Goal: Find specific page/section: Find specific page/section

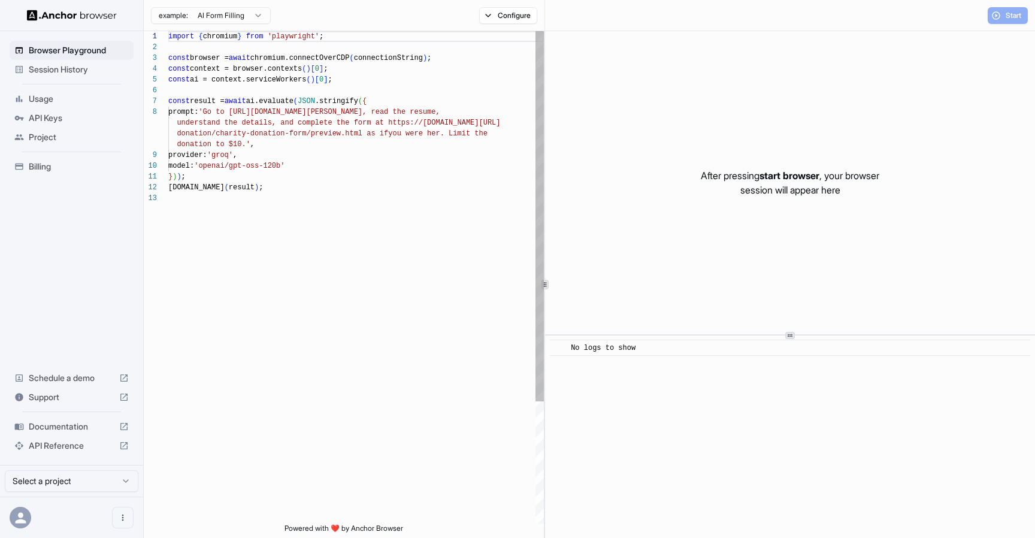
scroll to position [75, 0]
click at [339, 220] on div "import { chromium } from 'playwright' ; const browser = await chromium.connectO…" at bounding box center [355, 358] width 375 height 654
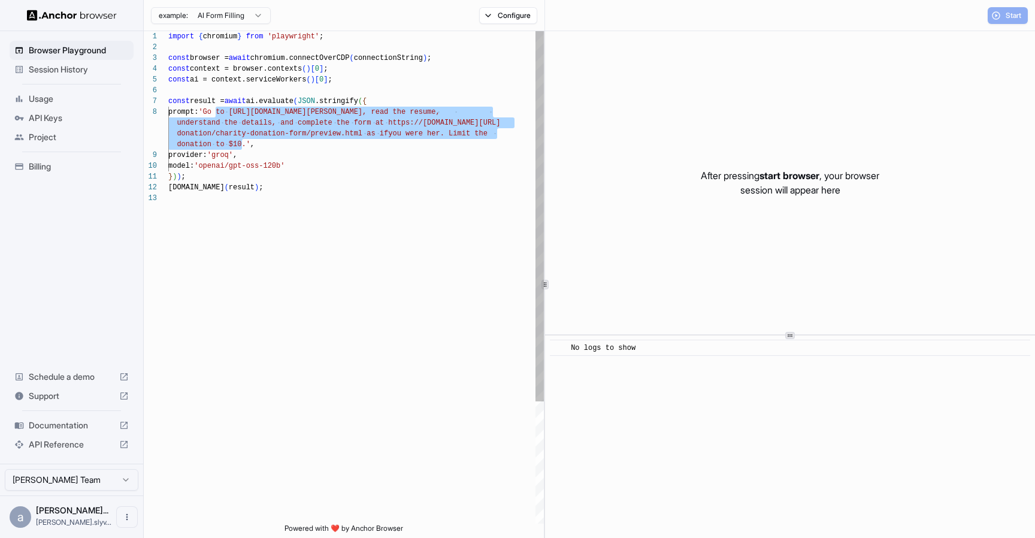
drag, startPoint x: 216, startPoint y: 114, endPoint x: 242, endPoint y: 147, distance: 41.8
click at [242, 147] on div "import { chromium } from 'playwright' ; const browser = await chromium.connectO…" at bounding box center [355, 358] width 375 height 654
click at [215, 114] on div "import { chromium } from 'playwright' ; const browser = await chromium.connectO…" at bounding box center [355, 358] width 375 height 654
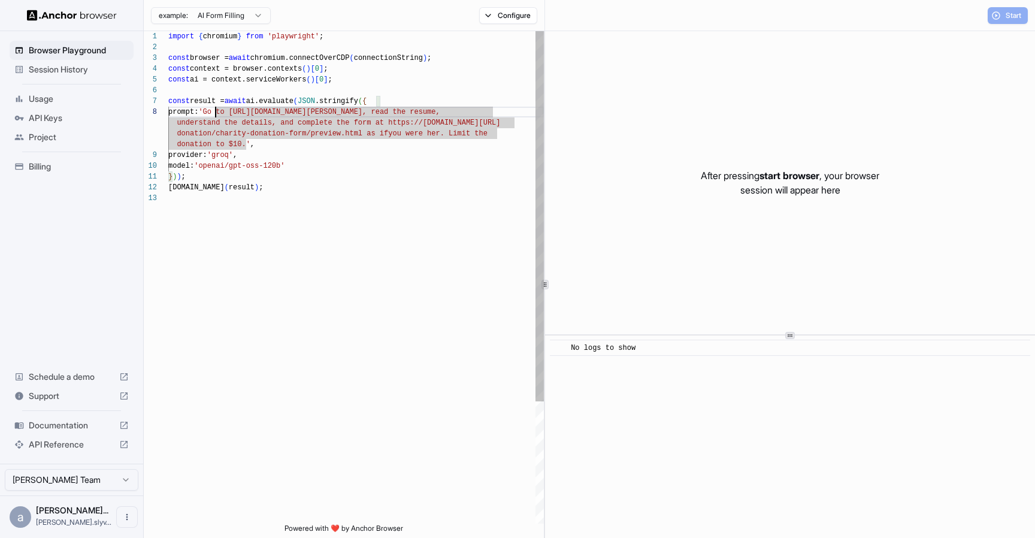
scroll to position [54, 0]
click at [292, 222] on div "import { chromium } from 'playwright' ; const browser = await chromium.connectO…" at bounding box center [355, 358] width 375 height 654
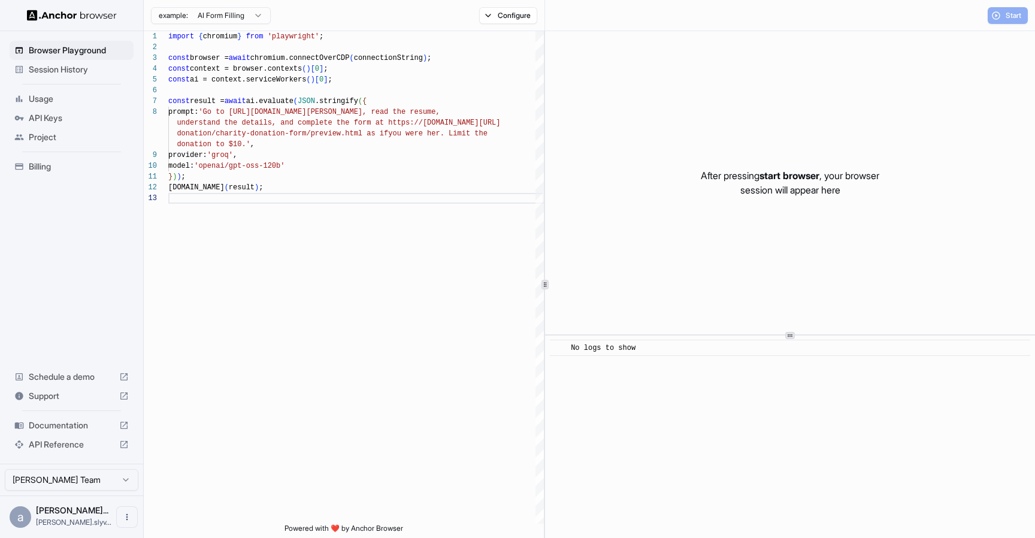
click at [763, 260] on div "After pressing start browser , your browser session will appear here" at bounding box center [790, 182] width 490 height 303
click at [1002, 19] on div "Start" at bounding box center [1007, 15] width 40 height 17
click at [360, 201] on div "import { chromium } from 'playwright' ; const browser = await chromium.connectO…" at bounding box center [355, 358] width 375 height 654
click at [700, 190] on p "After pressing start browser , your browser session will appear here" at bounding box center [789, 182] width 178 height 29
drag, startPoint x: 696, startPoint y: 165, endPoint x: 859, endPoint y: 183, distance: 164.4
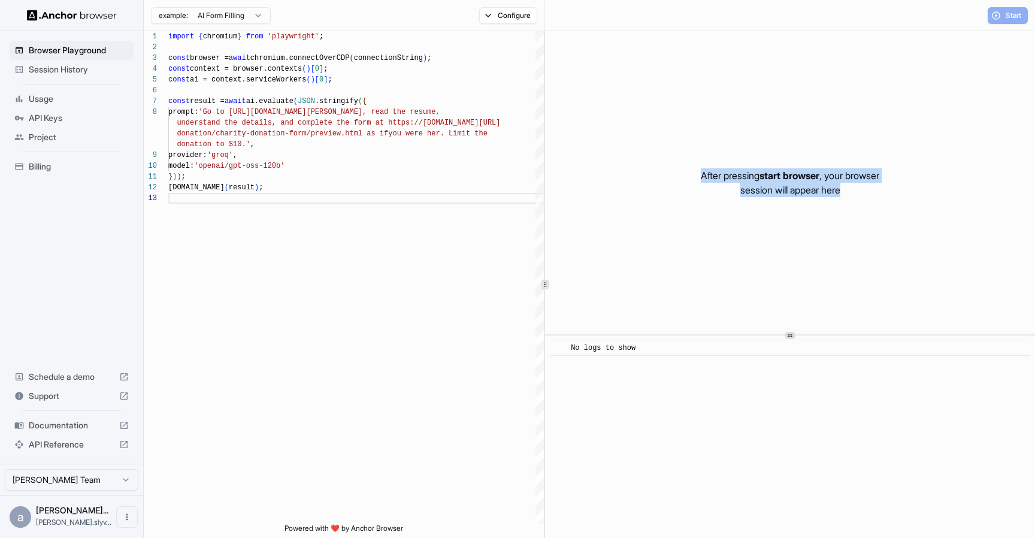
click at [859, 183] on div "After pressing start browser , your browser session will appear here" at bounding box center [790, 182] width 490 height 303
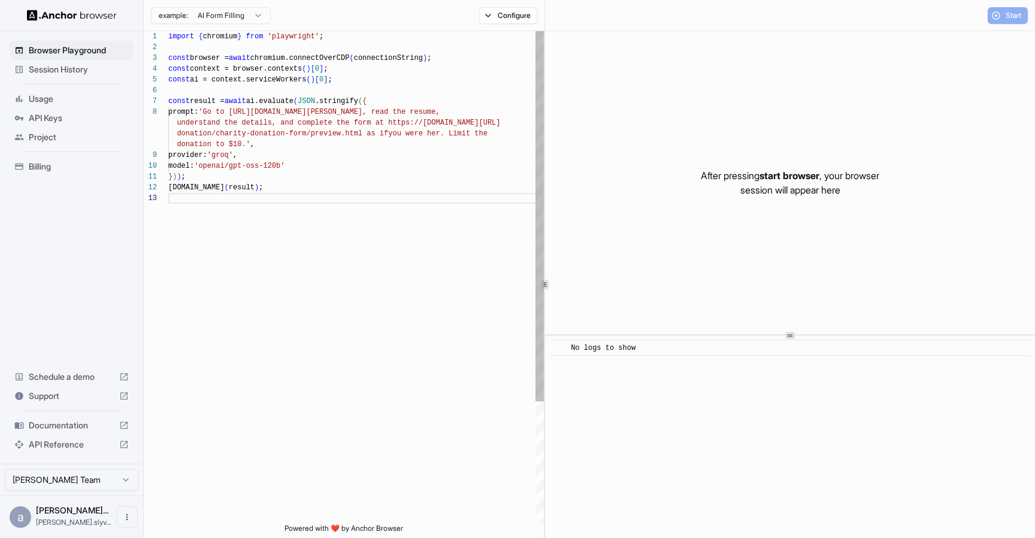
click at [339, 131] on div "import { chromium } from 'playwright' ; const browser = await chromium.connectO…" at bounding box center [355, 358] width 375 height 654
click at [290, 189] on div "import { chromium } from 'playwright' ; const browser = await chromium.connectO…" at bounding box center [355, 358] width 375 height 654
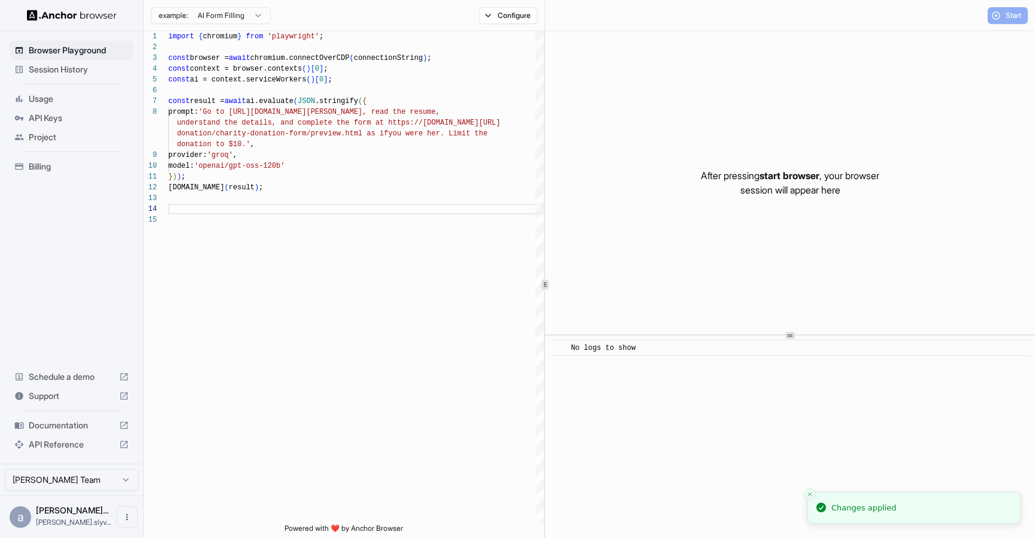
type textarea "**********"
click at [1000, 17] on div "Start" at bounding box center [1007, 15] width 40 height 17
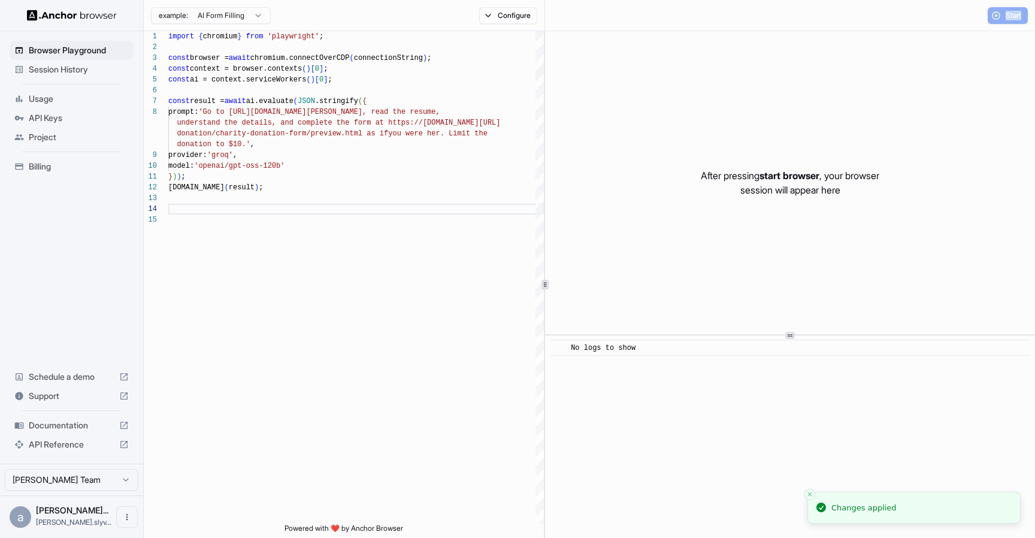
click at [1000, 17] on div "Start" at bounding box center [1007, 15] width 40 height 17
click at [502, 18] on button "Configure" at bounding box center [508, 15] width 58 height 17
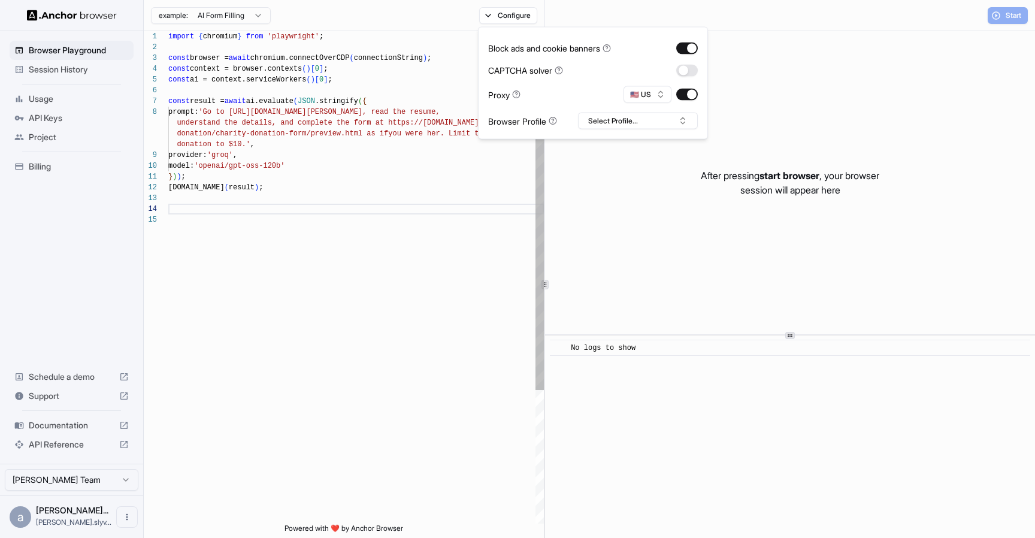
scroll to position [0, 0]
click at [375, 147] on div "import { chromium } from 'playwright' ; const browser = await chromium.connectO…" at bounding box center [355, 368] width 375 height 675
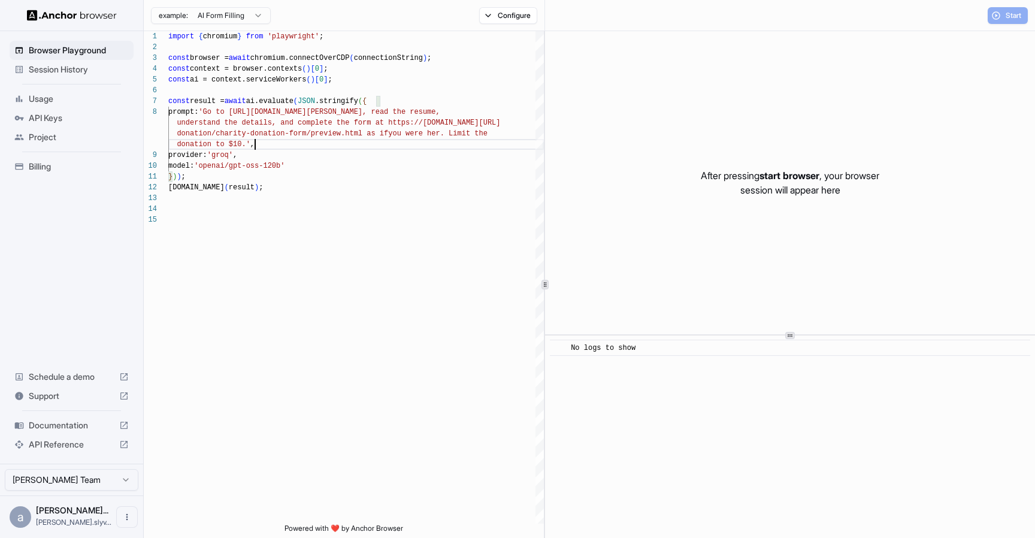
click at [69, 69] on span "Session History" at bounding box center [79, 69] width 100 height 12
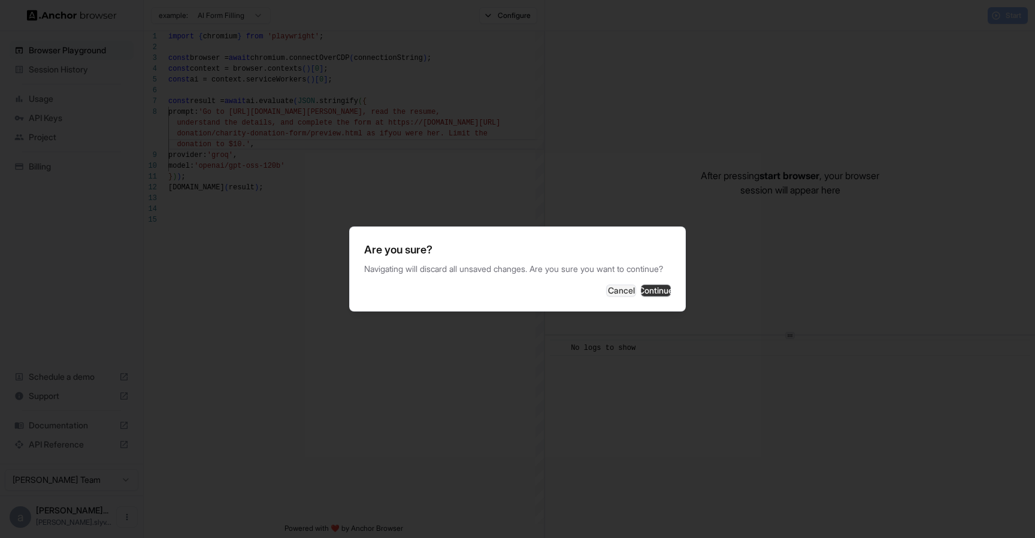
click at [641, 294] on button "Continue" at bounding box center [656, 290] width 30 height 12
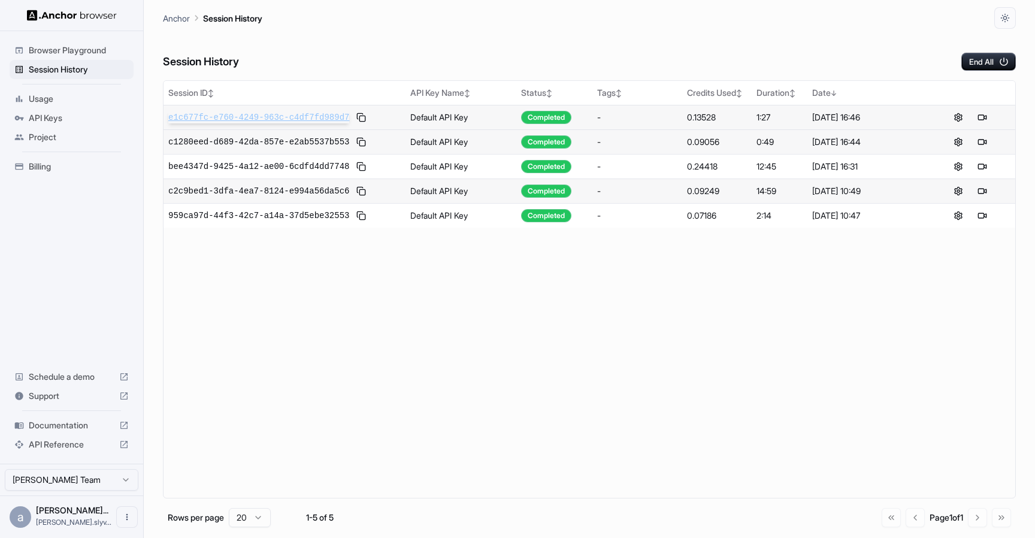
click at [323, 122] on span "e1c677fc-e760-4249-963c-c4df7fd989d7" at bounding box center [258, 117] width 181 height 12
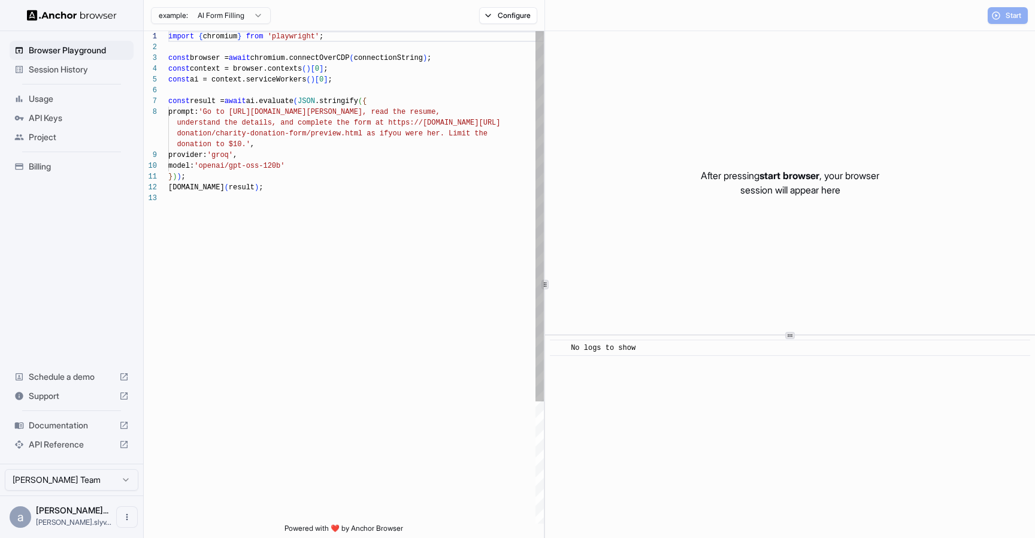
scroll to position [54, 0]
click at [332, 211] on div "import { chromium } from 'playwright' ; const browser = await chromium.connectO…" at bounding box center [355, 358] width 375 height 654
drag, startPoint x: 265, startPoint y: 152, endPoint x: 181, endPoint y: 154, distance: 83.8
click at [181, 154] on div "import { chromium } from 'playwright' ; const browser = await chromium.connectO…" at bounding box center [355, 358] width 375 height 654
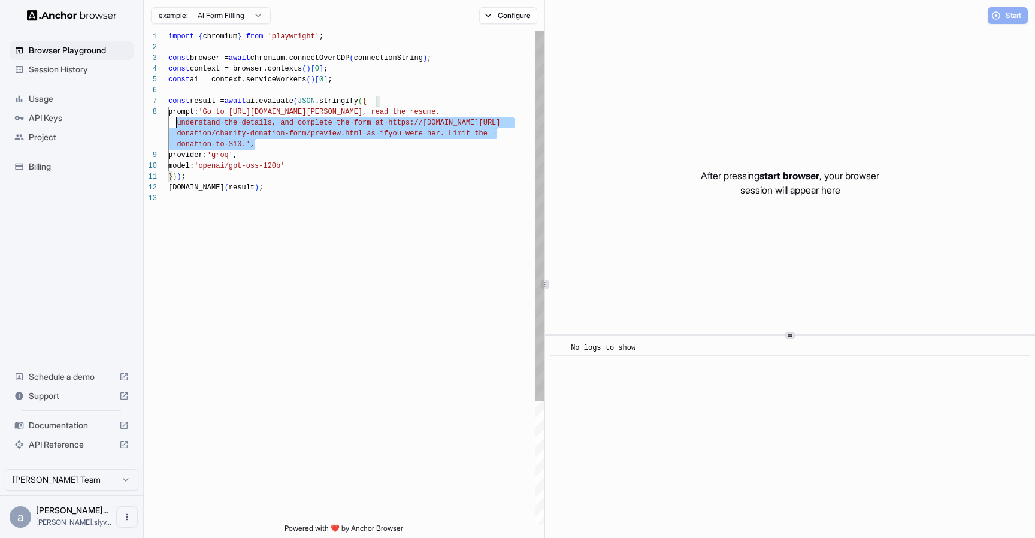
scroll to position [75, 0]
drag, startPoint x: 257, startPoint y: 143, endPoint x: 167, endPoint y: 114, distance: 94.3
click at [168, 114] on div "import { chromium } from 'playwright' ; const browser = await chromium.connectO…" at bounding box center [355, 358] width 375 height 654
click at [239, 190] on div "import { chromium } from 'playwright' ; const browser = await chromium.connectO…" at bounding box center [355, 358] width 375 height 654
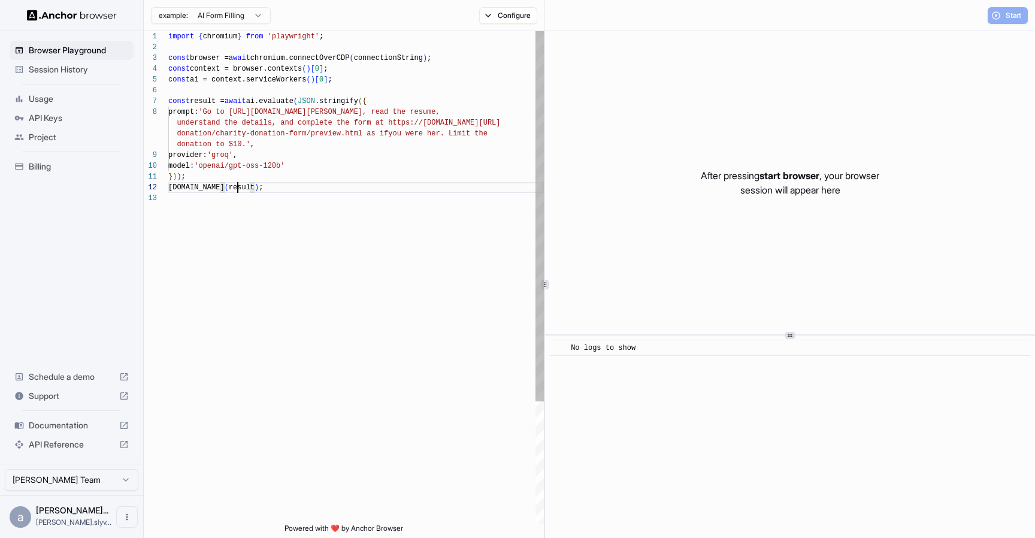
click at [239, 190] on div "import { chromium } from 'playwright' ; const browser = await chromium.connectO…" at bounding box center [355, 358] width 375 height 654
click at [220, 142] on div "import { chromium } from 'playwright' ; const browser = await chromium.connectO…" at bounding box center [355, 358] width 375 height 654
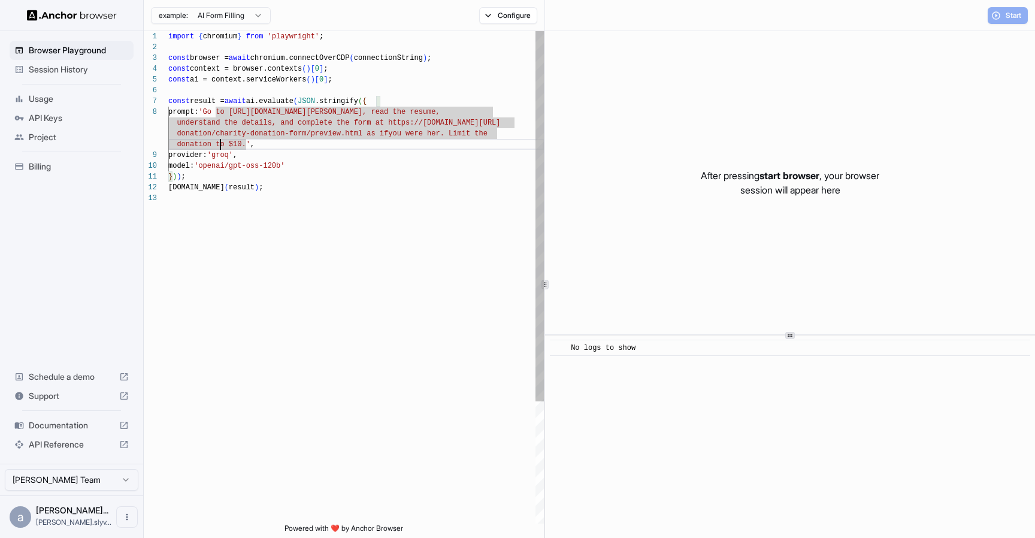
click at [301, 119] on div "import { chromium } from 'playwright' ; const browser = await chromium.connectO…" at bounding box center [355, 358] width 375 height 654
click at [256, 169] on div "import { chromium } from 'playwright' ; const browser = await chromium.connectO…" at bounding box center [355, 358] width 375 height 654
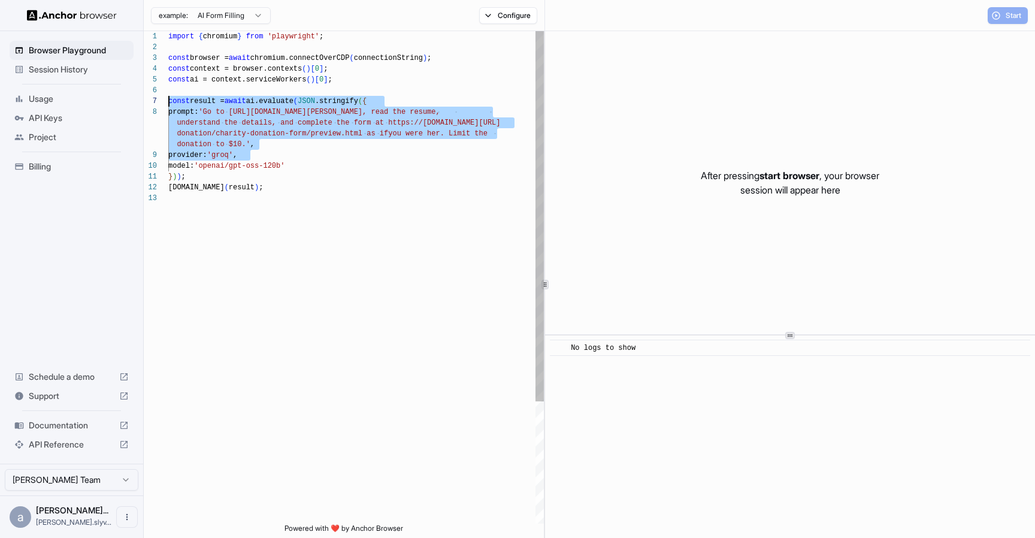
scroll to position [65, 0]
drag, startPoint x: 332, startPoint y: 154, endPoint x: 150, endPoint y: 101, distance: 188.9
click at [168, 101] on div "import { chromium } from 'playwright' ; const browser = await chromium.connectO…" at bounding box center [355, 358] width 375 height 654
click at [272, 170] on div "import { chromium } from 'playwright' ; const browser = await chromium.connectO…" at bounding box center [355, 358] width 375 height 654
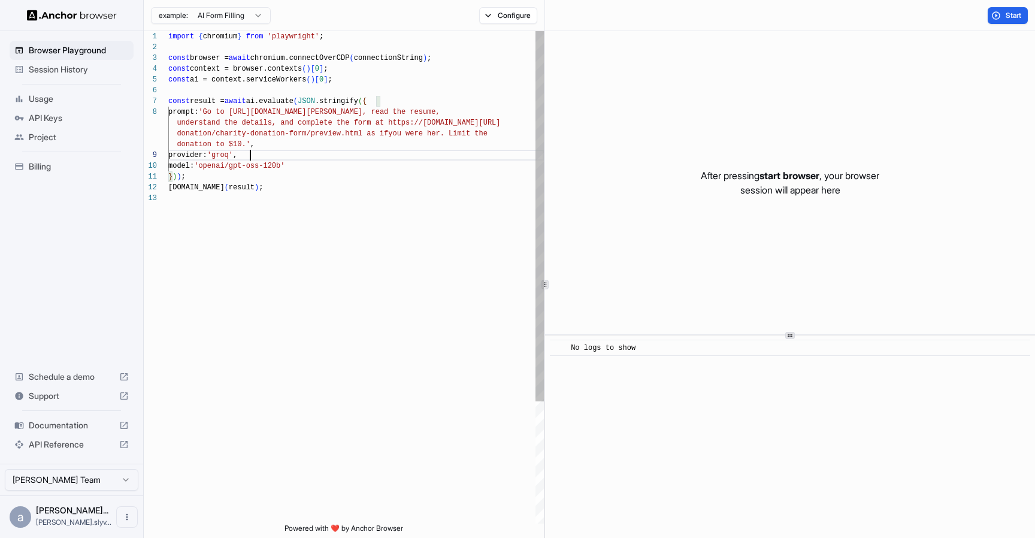
type textarea "**********"
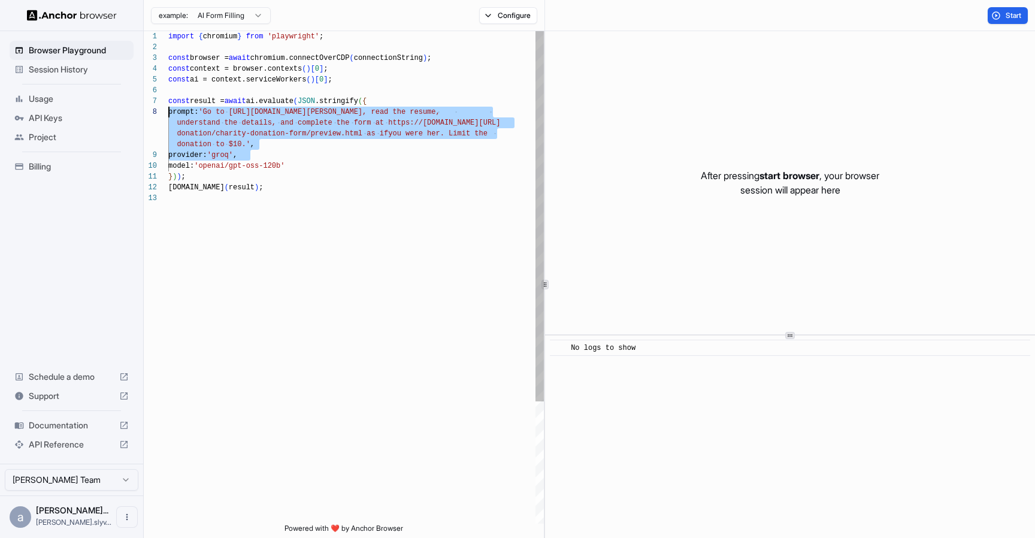
drag, startPoint x: 257, startPoint y: 155, endPoint x: 165, endPoint y: 108, distance: 103.6
click at [168, 108] on div "import { chromium } from 'playwright' ; const browser = await chromium.connectO…" at bounding box center [355, 358] width 375 height 654
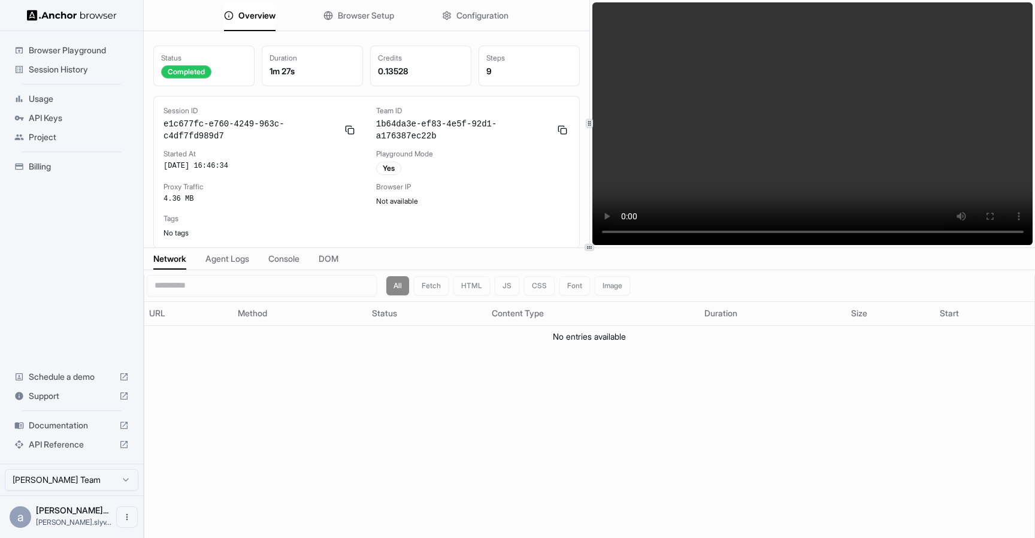
click at [56, 63] on span "Session History" at bounding box center [79, 69] width 100 height 12
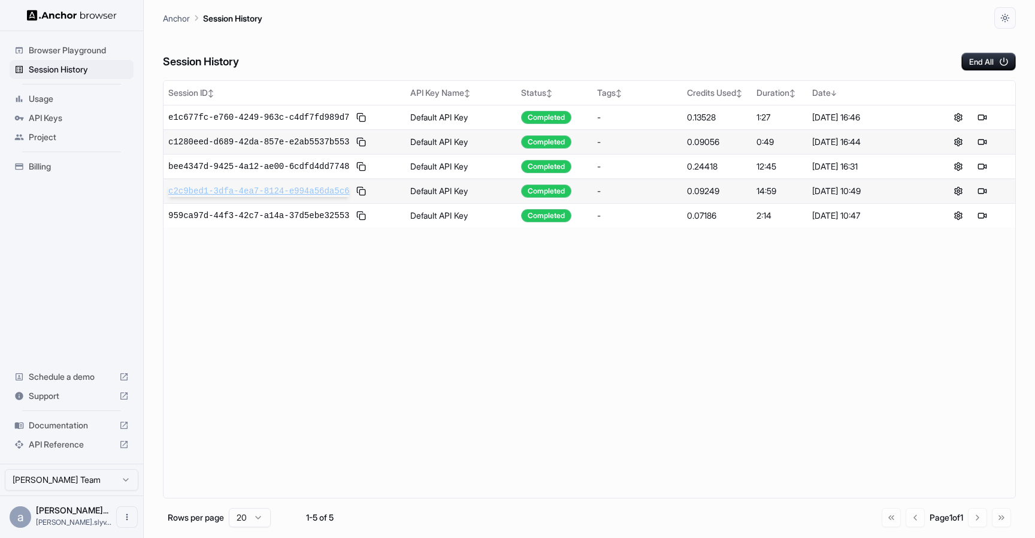
click at [255, 192] on span "c2c9bed1-3dfa-4ea7-8124-e994a56da5c6" at bounding box center [258, 191] width 181 height 12
